Goal: Book appointment/travel/reservation

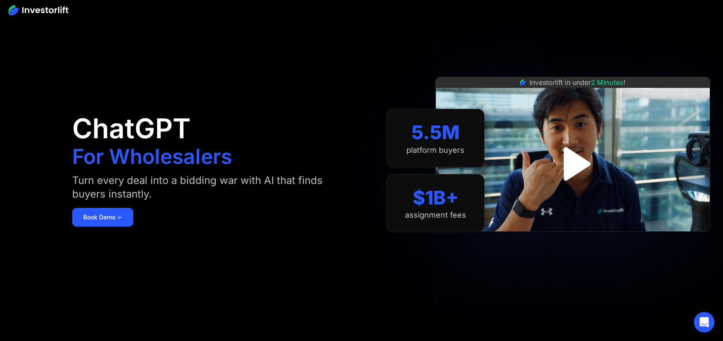
drag, startPoint x: 572, startPoint y: 167, endPoint x: 605, endPoint y: 168, distance: 33.4
click at [572, 167] on img "open lightbox" at bounding box center [572, 163] width 45 height 45
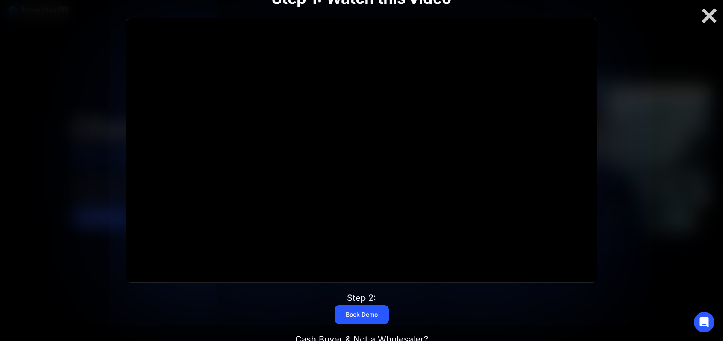
click at [378, 155] on div at bounding box center [361, 150] width 470 height 264
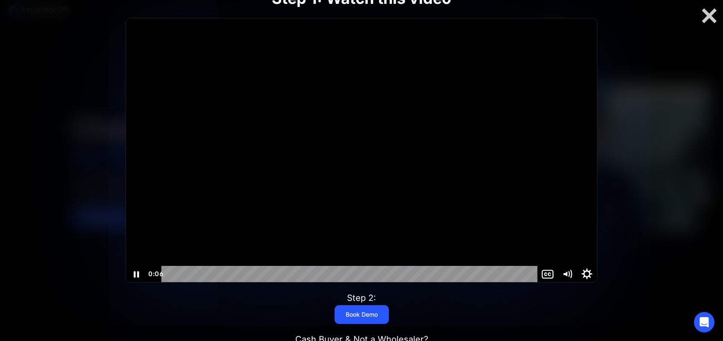
click at [585, 273] on icon "Show settings menu" at bounding box center [586, 274] width 23 height 20
click at [573, 256] on span "1x" at bounding box center [579, 257] width 24 height 17
click at [569, 226] on label "1.5x" at bounding box center [567, 224] width 59 height 17
click at [350, 135] on div at bounding box center [361, 150] width 470 height 264
click at [418, 158] on div at bounding box center [361, 150] width 470 height 264
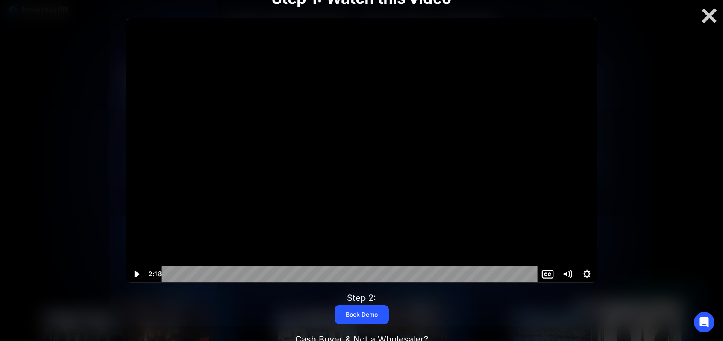
scroll to position [545, 0]
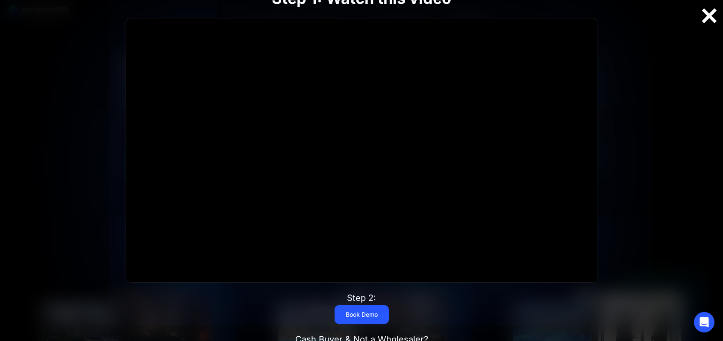
click at [701, 16] on div at bounding box center [708, 16] width 27 height 18
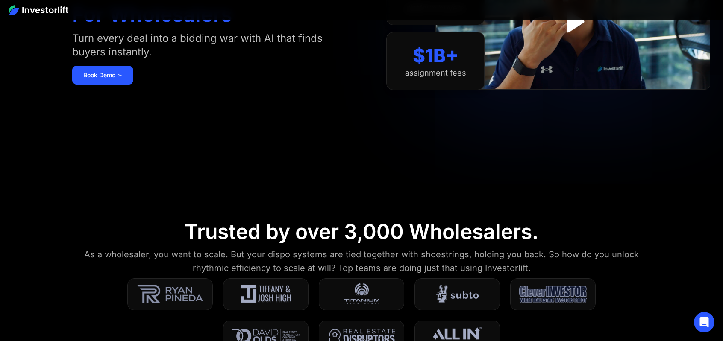
scroll to position [135, 0]
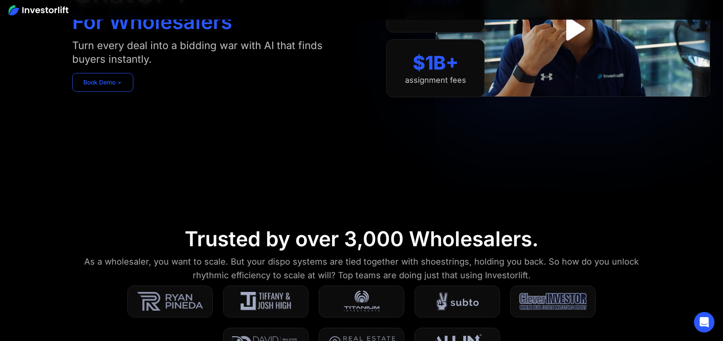
click at [96, 83] on link "Book Demo ➢" at bounding box center [102, 82] width 61 height 19
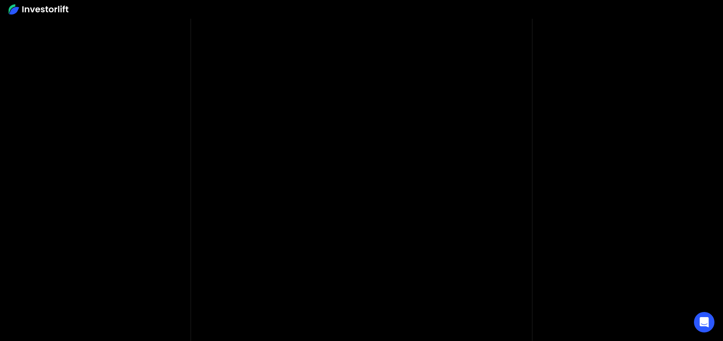
scroll to position [43, 0]
click at [597, 158] on body "**********" at bounding box center [361, 212] width 723 height 511
click at [626, 228] on body "**********" at bounding box center [361, 255] width 723 height 511
drag, startPoint x: 587, startPoint y: 203, endPoint x: 539, endPoint y: 210, distance: 48.8
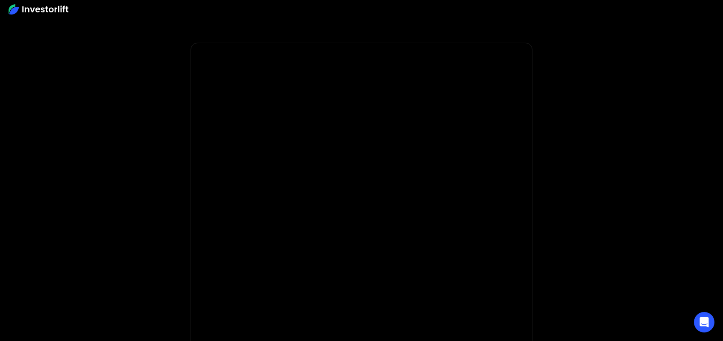
click at [588, 203] on body "**********" at bounding box center [361, 255] width 723 height 511
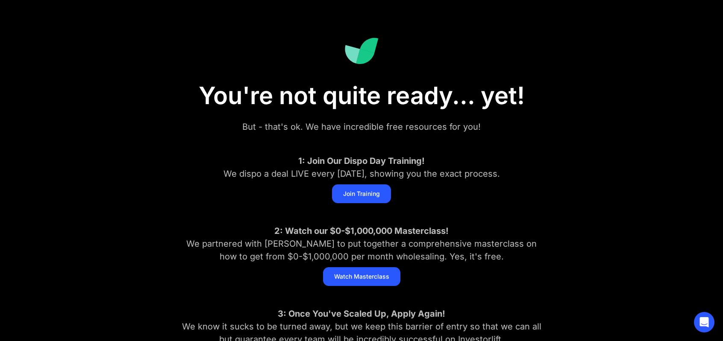
scroll to position [28, 0]
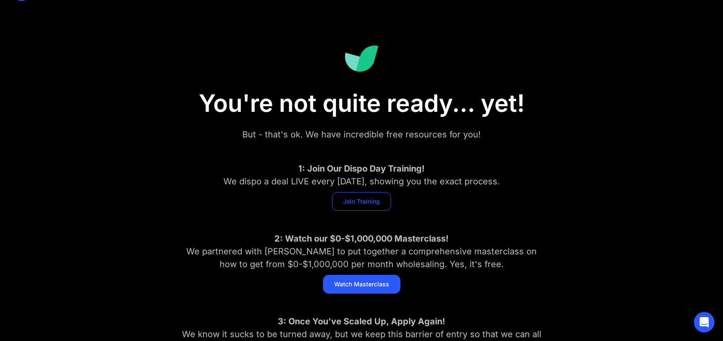
click at [364, 208] on link "Join Training" at bounding box center [361, 201] width 59 height 19
